Goal: Navigation & Orientation: Find specific page/section

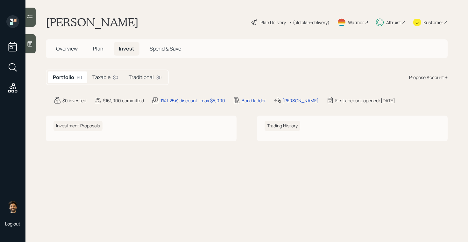
click at [113, 77] on div "Taxable $0" at bounding box center [105, 78] width 36 height 12
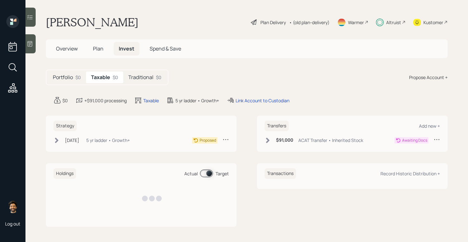
click at [147, 75] on h5 "Traditional" at bounding box center [140, 77] width 25 height 6
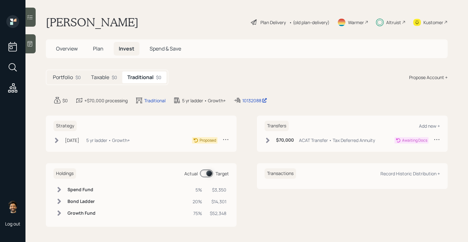
click at [269, 138] on icon at bounding box center [267, 140] width 6 height 6
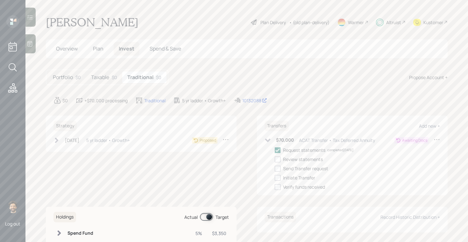
click at [98, 48] on span "Plan" at bounding box center [98, 48] width 10 height 7
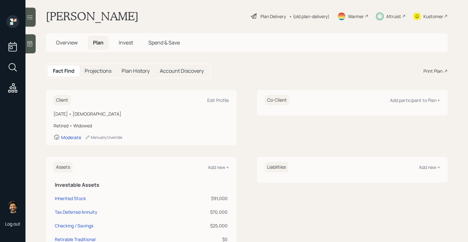
scroll to position [3, 0]
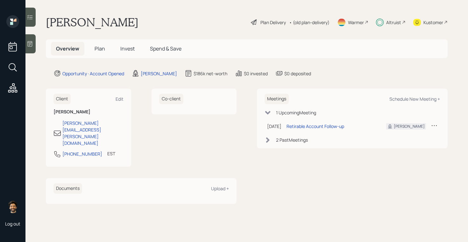
click at [122, 52] on h5 "Invest" at bounding box center [127, 49] width 24 height 14
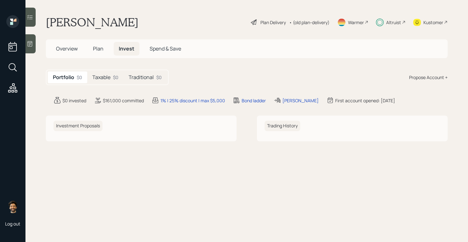
click at [101, 82] on div "Taxable $0" at bounding box center [105, 78] width 36 height 12
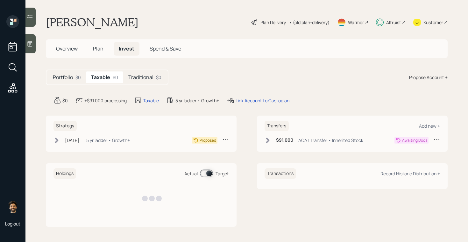
click at [146, 75] on h5 "Traditional" at bounding box center [140, 77] width 25 height 6
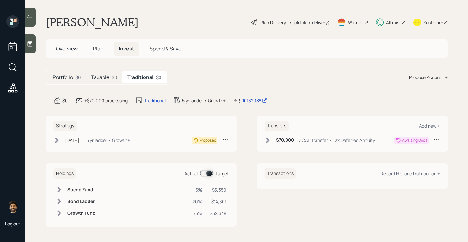
click at [97, 53] on h5 "Plan" at bounding box center [98, 49] width 21 height 14
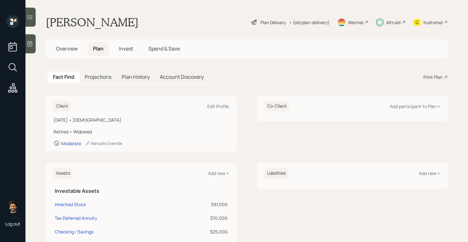
click at [78, 48] on h5 "Overview" at bounding box center [67, 49] width 32 height 14
